Goal: Register for event/course

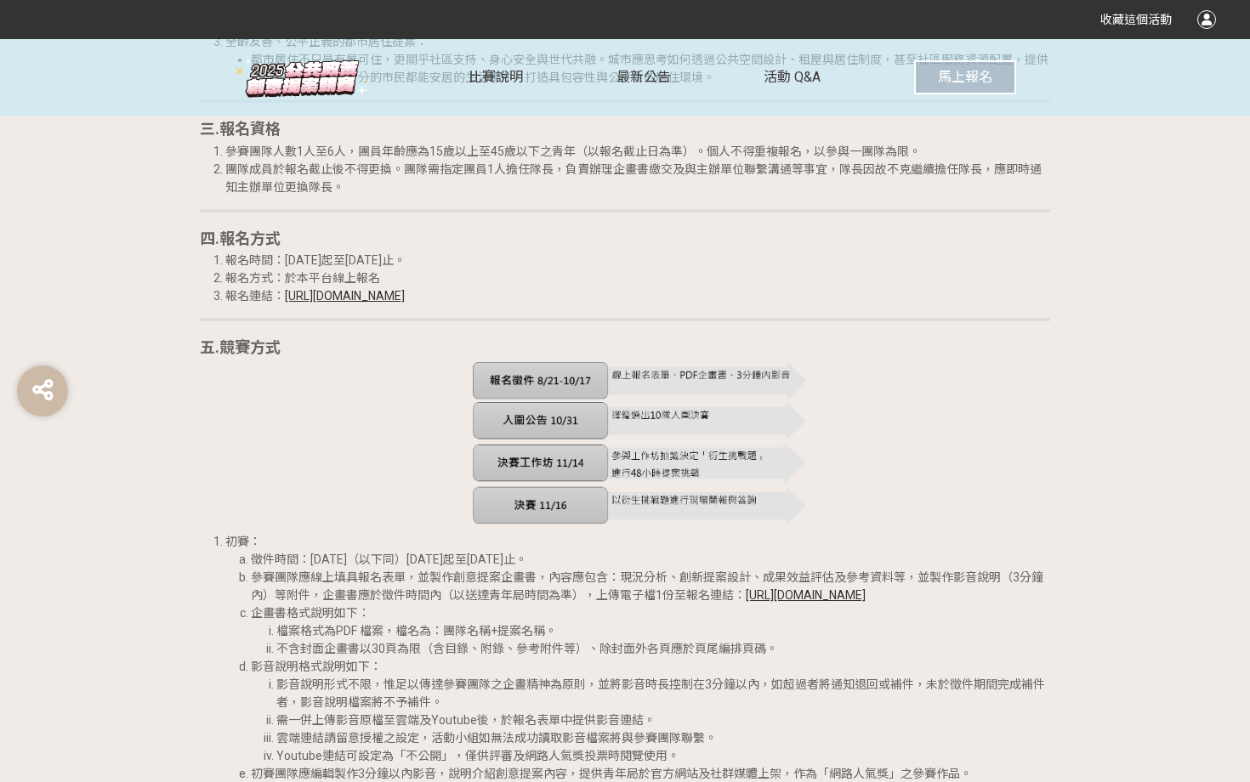
scroll to position [1529, 0]
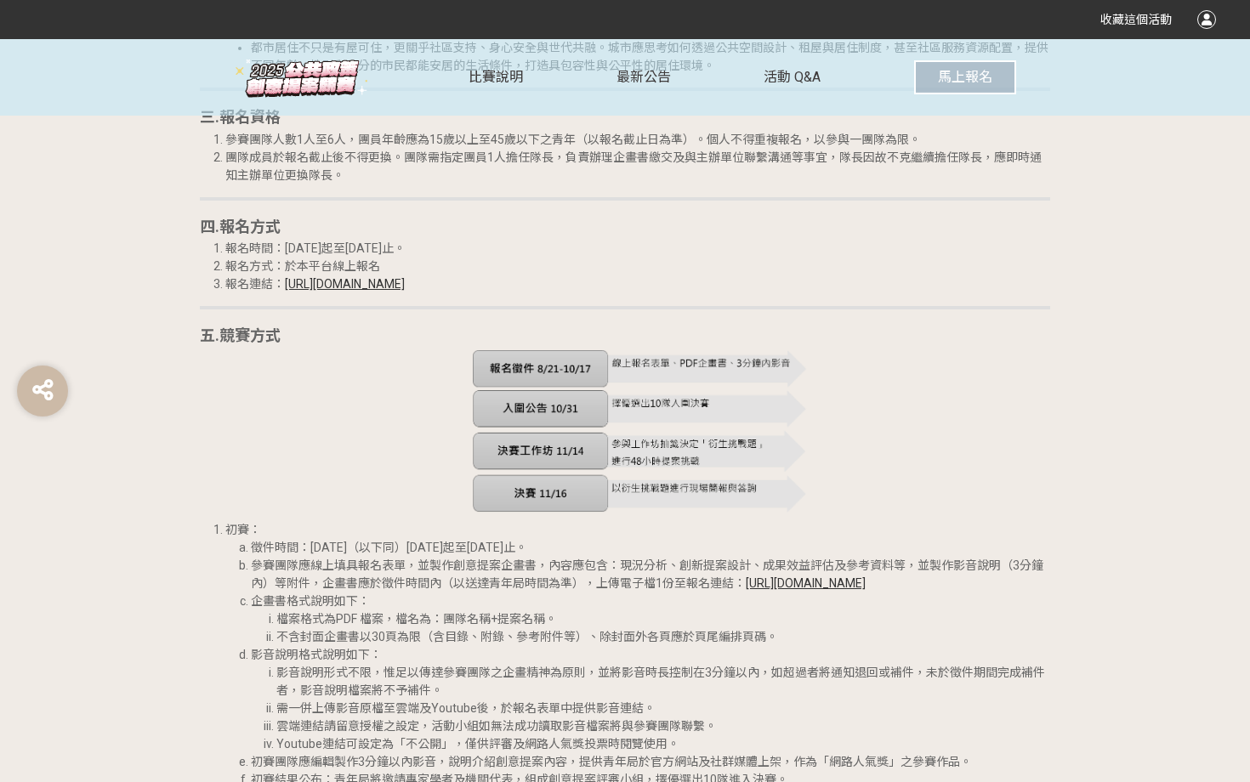
click at [746, 590] on link "[URL][DOMAIN_NAME]" at bounding box center [806, 584] width 120 height 14
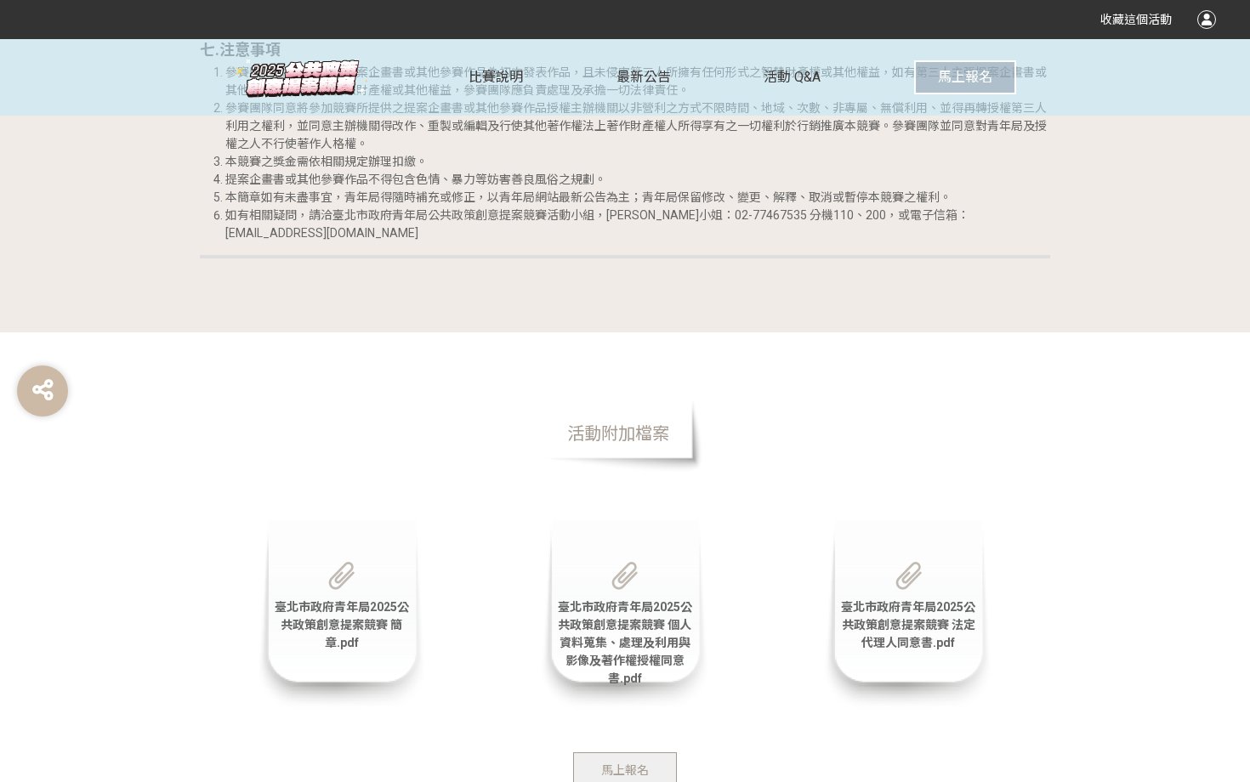
scroll to position [3741, 0]
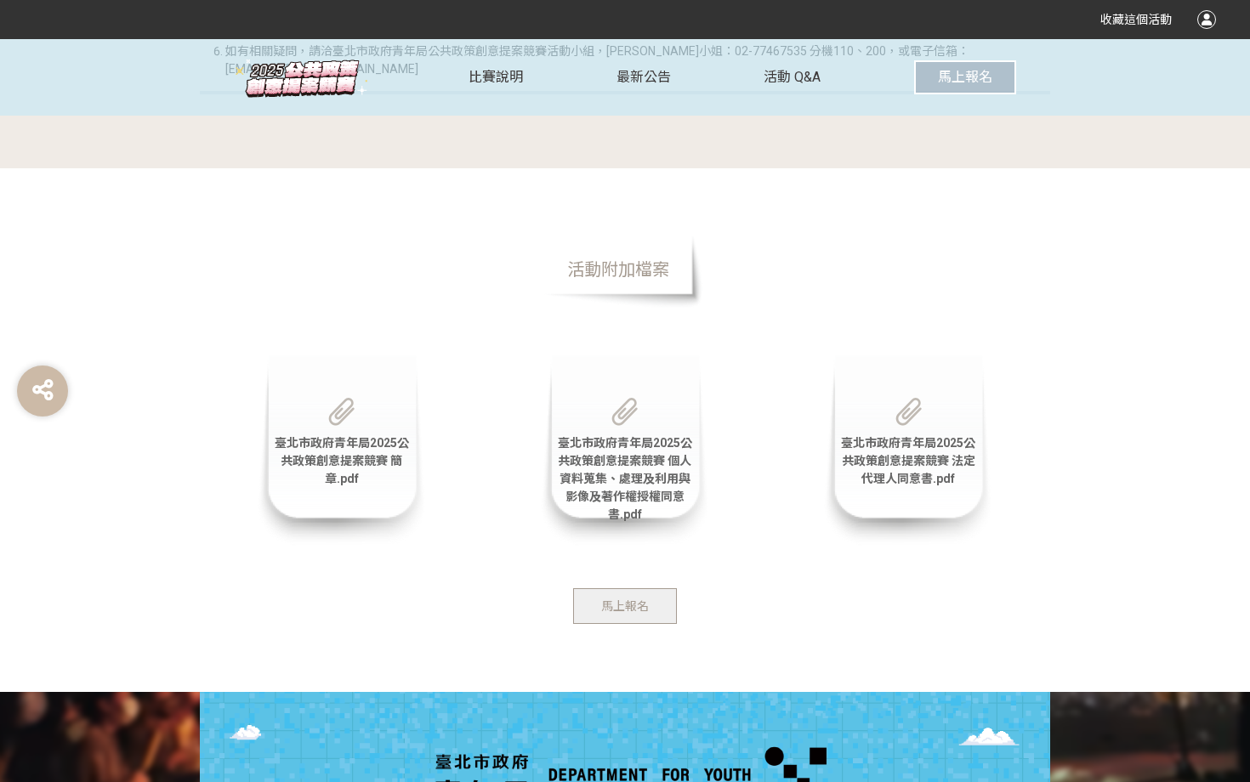
click at [321, 422] on div "臺北市政府青年局2025公共政策創意提案競賽 簡章.pdf" at bounding box center [342, 450] width 170 height 190
click at [338, 445] on span "臺北市政府青年局2025公共政策創意提案競賽 簡章.pdf" at bounding box center [342, 460] width 134 height 49
click at [605, 466] on span "臺北市政府青年局2025公共政策創意提案競賽 個人資料蒐集、處理及利用與影像及著作權授權同意書.pdf" at bounding box center [625, 478] width 134 height 85
click at [920, 446] on span "臺北市政府青年局2025公共政策創意提案競賽 法定代理人同意書.pdf" at bounding box center [908, 460] width 134 height 49
click at [625, 603] on span "馬上報名" at bounding box center [625, 607] width 48 height 14
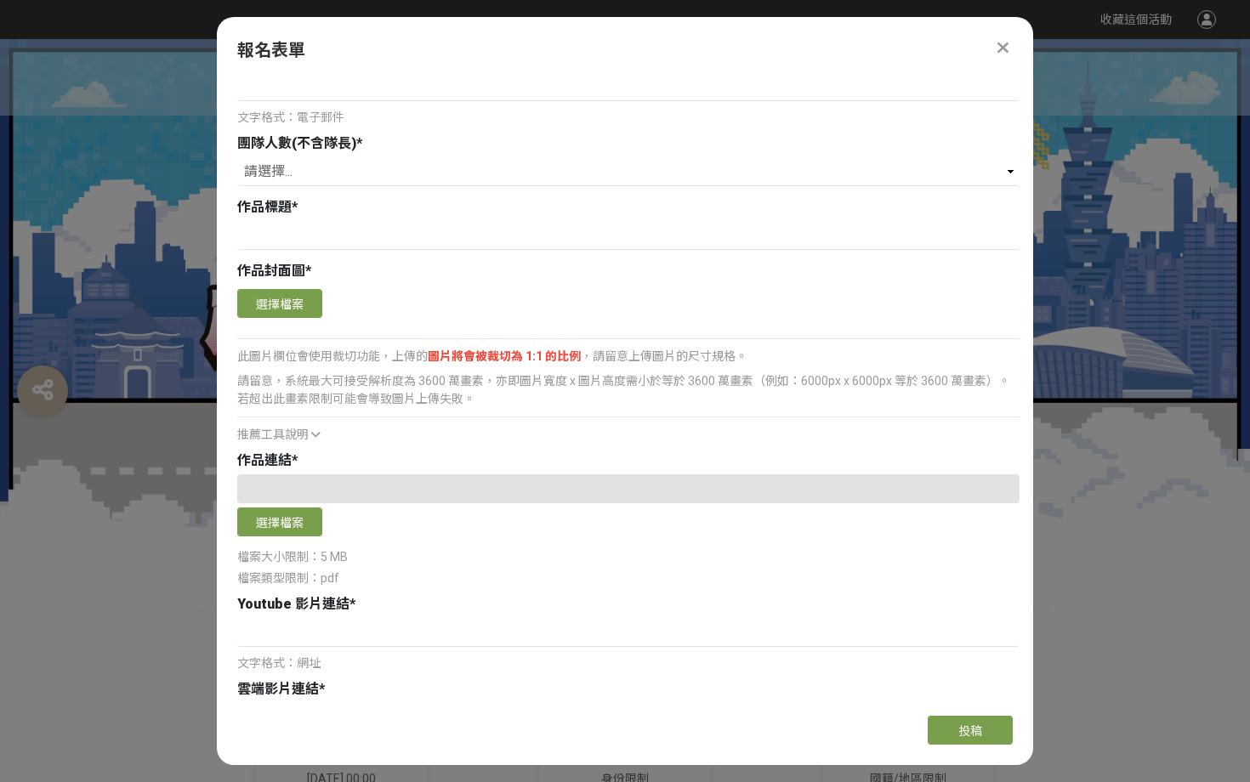
scroll to position [0, 0]
